Goal: Information Seeking & Learning: Learn about a topic

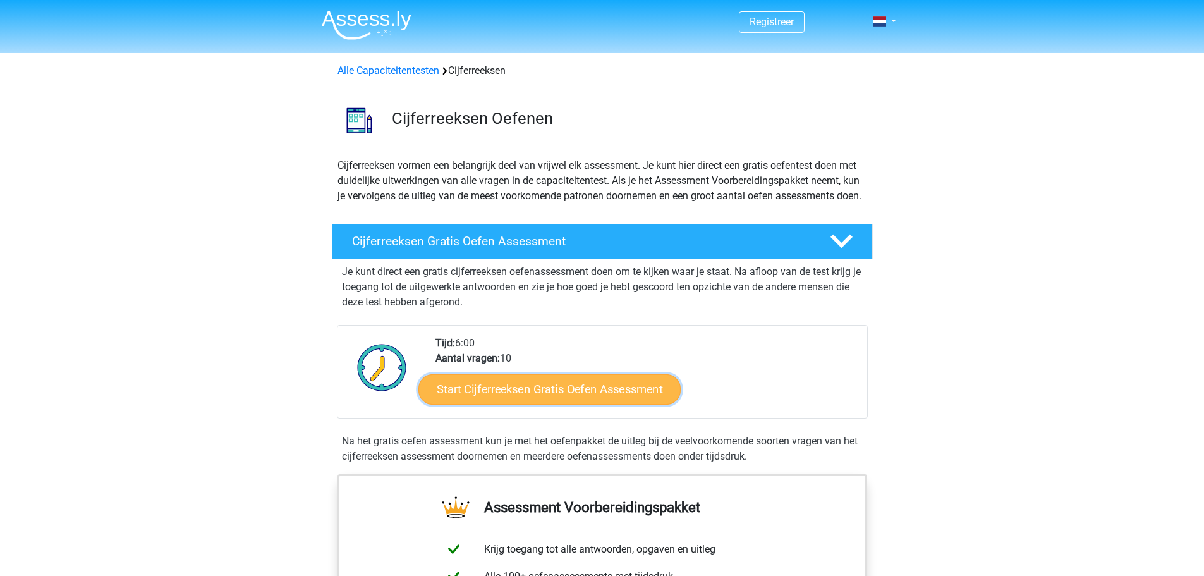
click at [529, 404] on link "Start Cijferreeksen Gratis Oefen Assessment" at bounding box center [549, 388] width 262 height 30
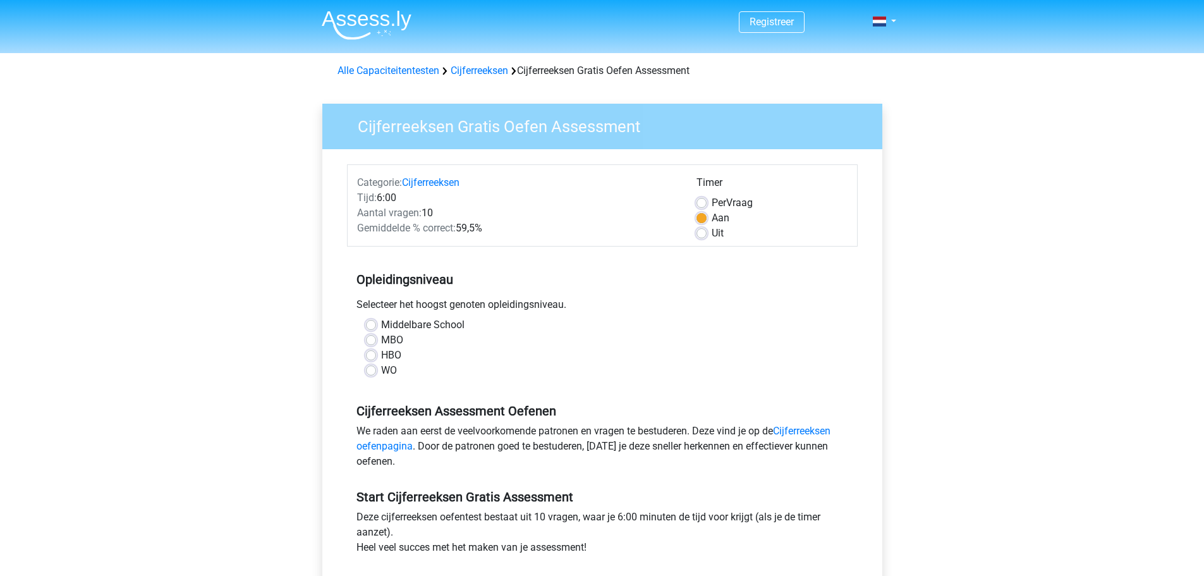
click at [381, 326] on label "Middelbare School" at bounding box center [422, 324] width 83 height 15
click at [366, 326] on input "Middelbare School" at bounding box center [371, 323] width 10 height 13
radio input "true"
click at [711, 202] on label "Per Vraag" at bounding box center [731, 202] width 41 height 15
click at [701, 202] on input "Per Vraag" at bounding box center [701, 201] width 10 height 13
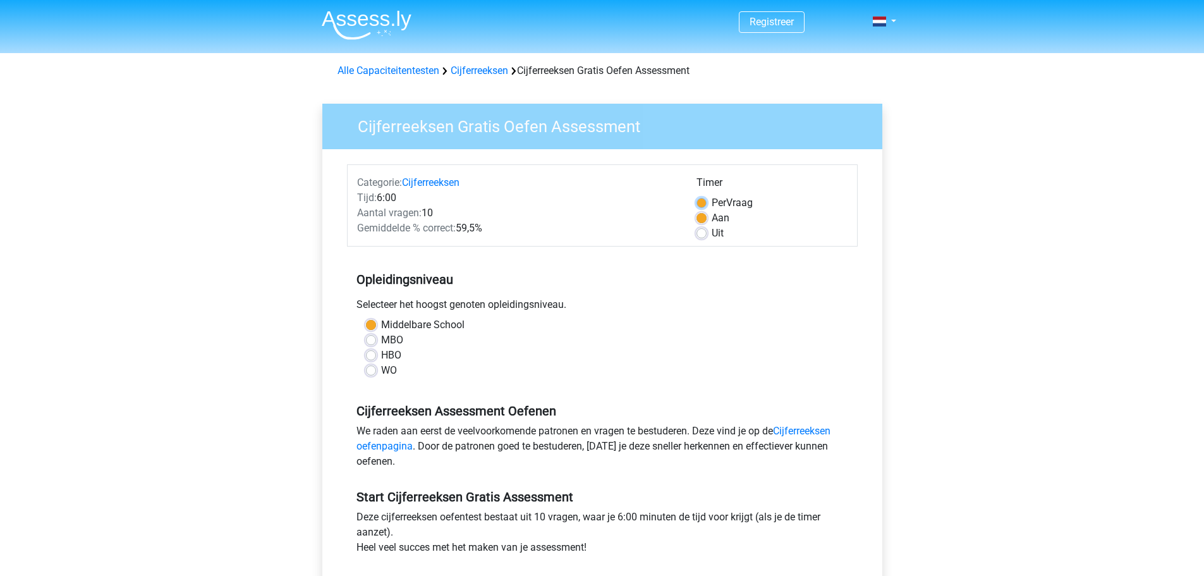
radio input "true"
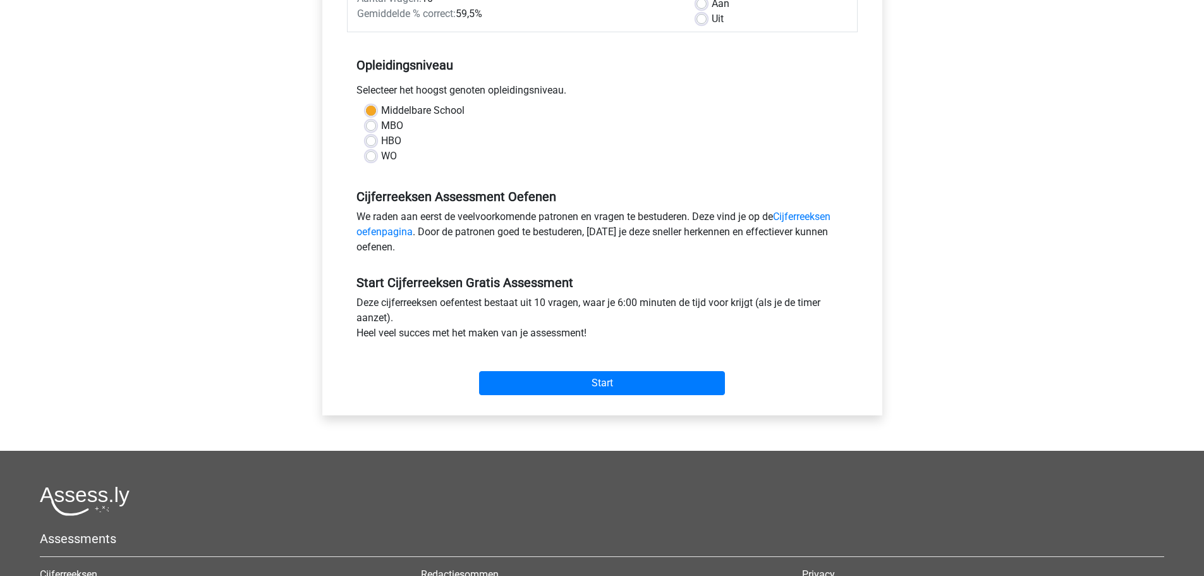
scroll to position [190, 0]
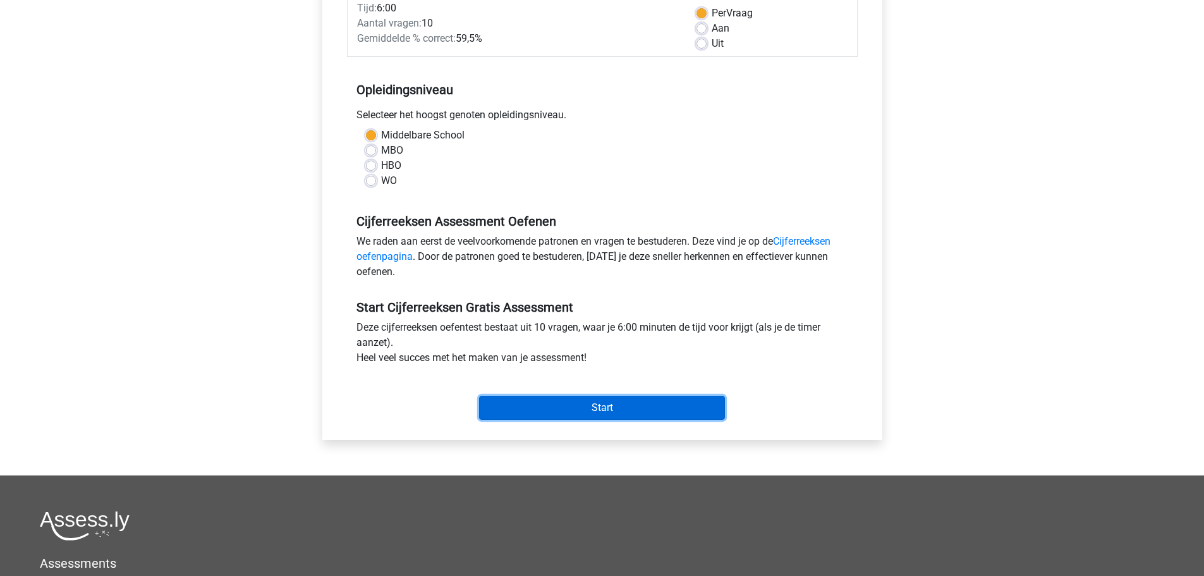
click at [570, 411] on input "Start" at bounding box center [602, 408] width 246 height 24
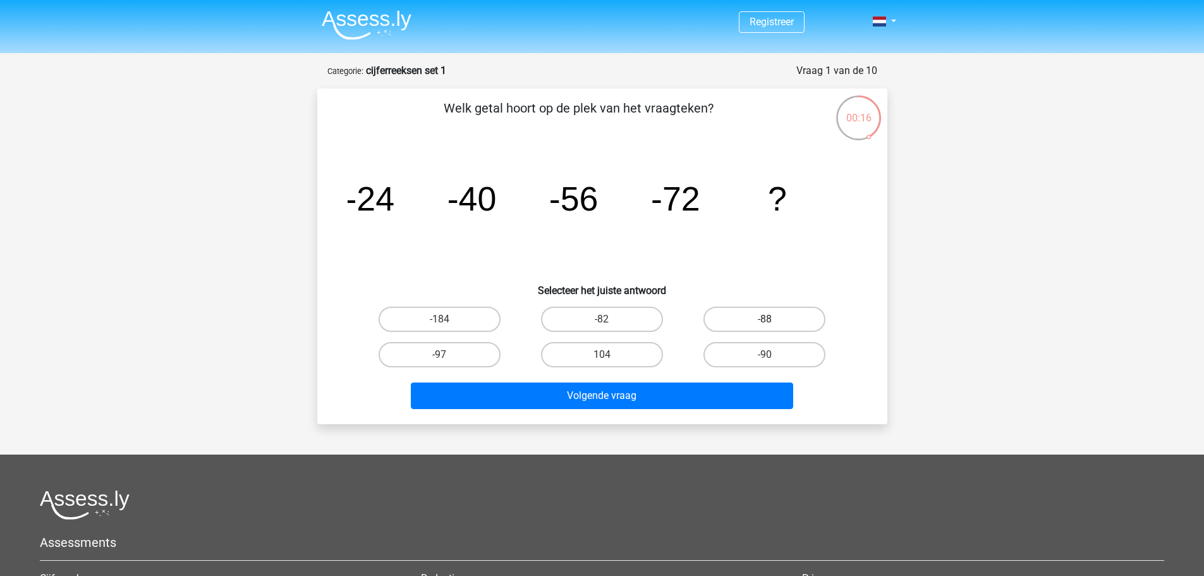
click at [747, 322] on label "-88" at bounding box center [764, 318] width 122 height 25
click at [764, 322] on input "-88" at bounding box center [768, 323] width 8 height 8
radio input "true"
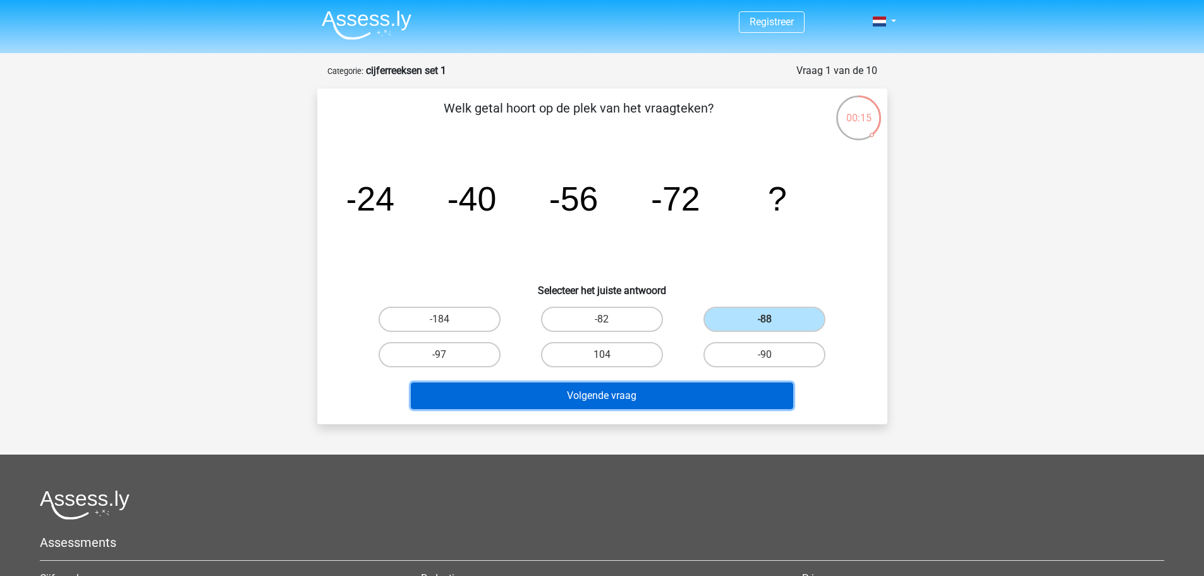
click at [670, 400] on button "Volgende vraag" at bounding box center [602, 395] width 382 height 27
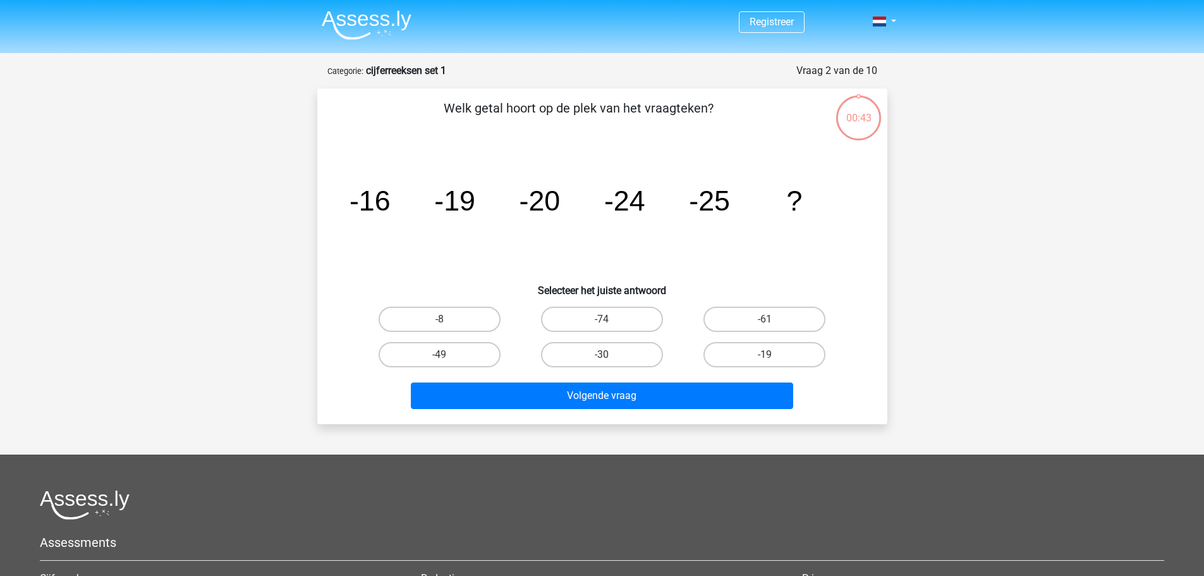
scroll to position [63, 0]
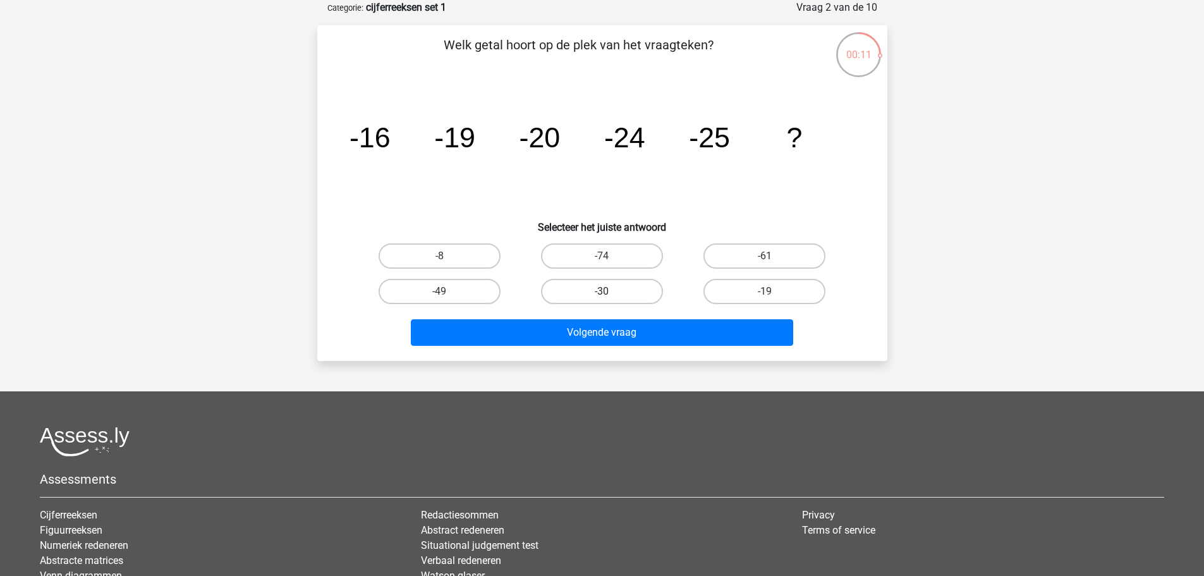
click at [630, 287] on label "-30" at bounding box center [602, 291] width 122 height 25
click at [610, 291] on input "-30" at bounding box center [605, 295] width 8 height 8
radio input "true"
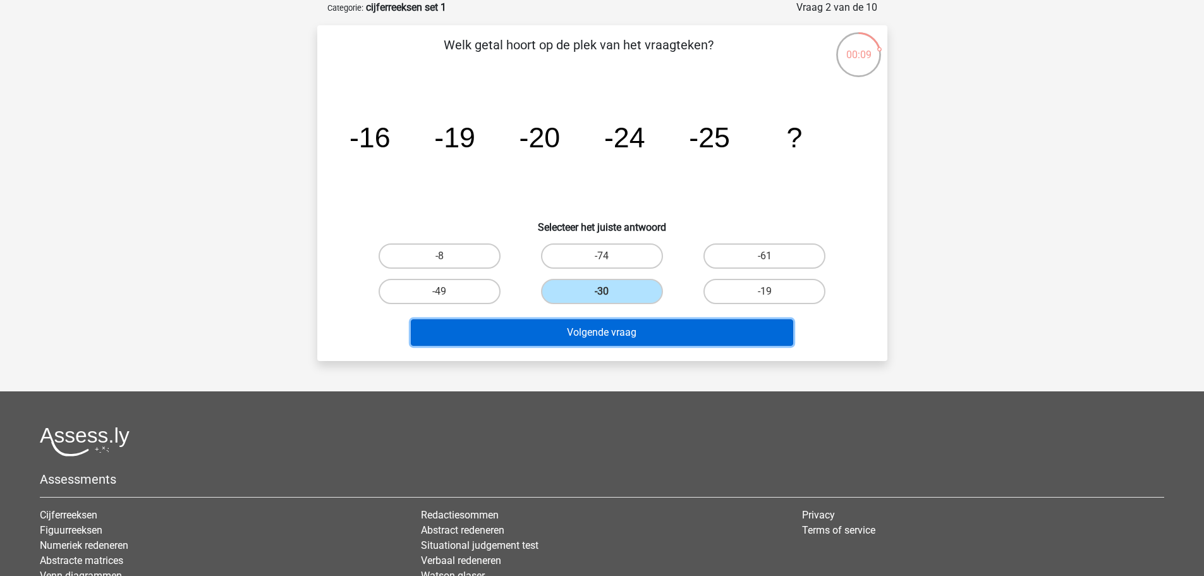
click at [646, 330] on button "Volgende vraag" at bounding box center [602, 332] width 382 height 27
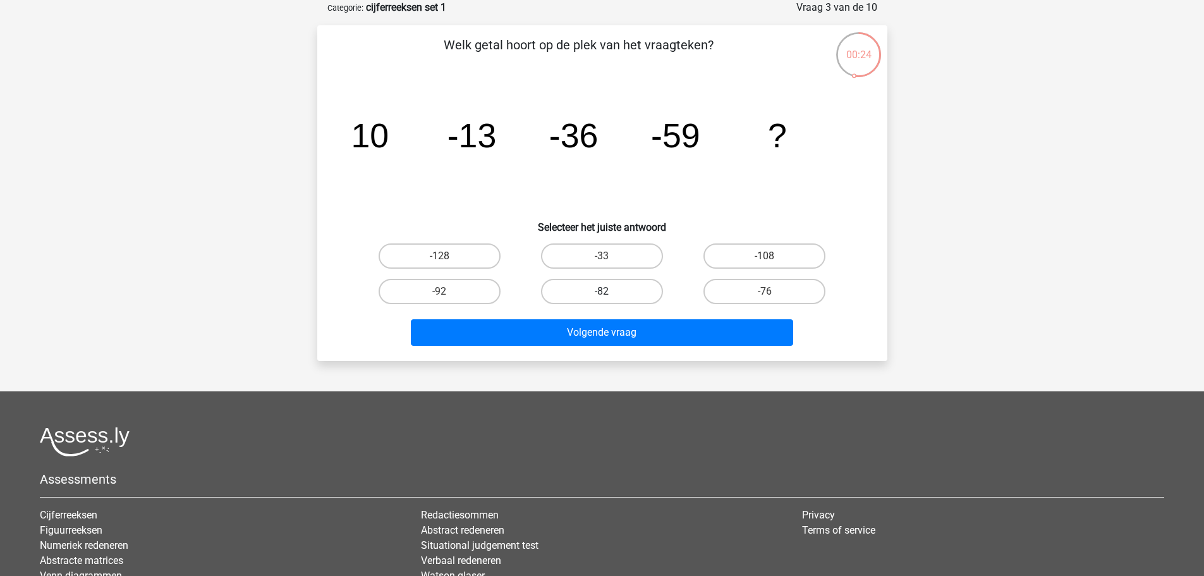
click at [618, 293] on label "-82" at bounding box center [602, 291] width 122 height 25
click at [610, 293] on input "-82" at bounding box center [605, 295] width 8 height 8
radio input "true"
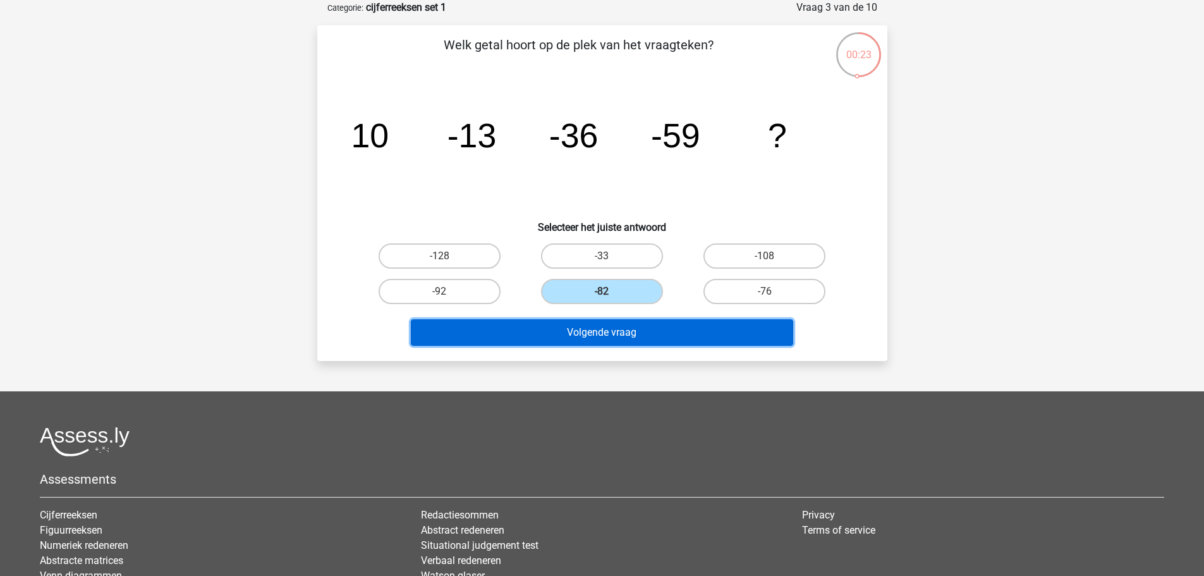
click at [657, 336] on button "Volgende vraag" at bounding box center [602, 332] width 382 height 27
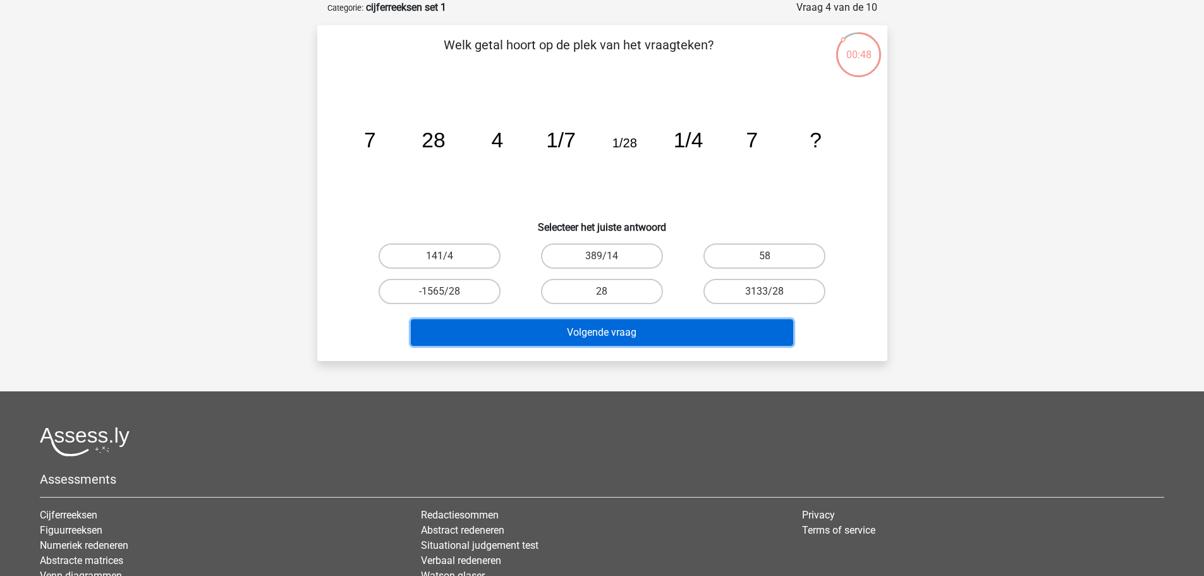
click at [716, 327] on button "Volgende vraag" at bounding box center [602, 332] width 382 height 27
